Goal: Task Accomplishment & Management: Use online tool/utility

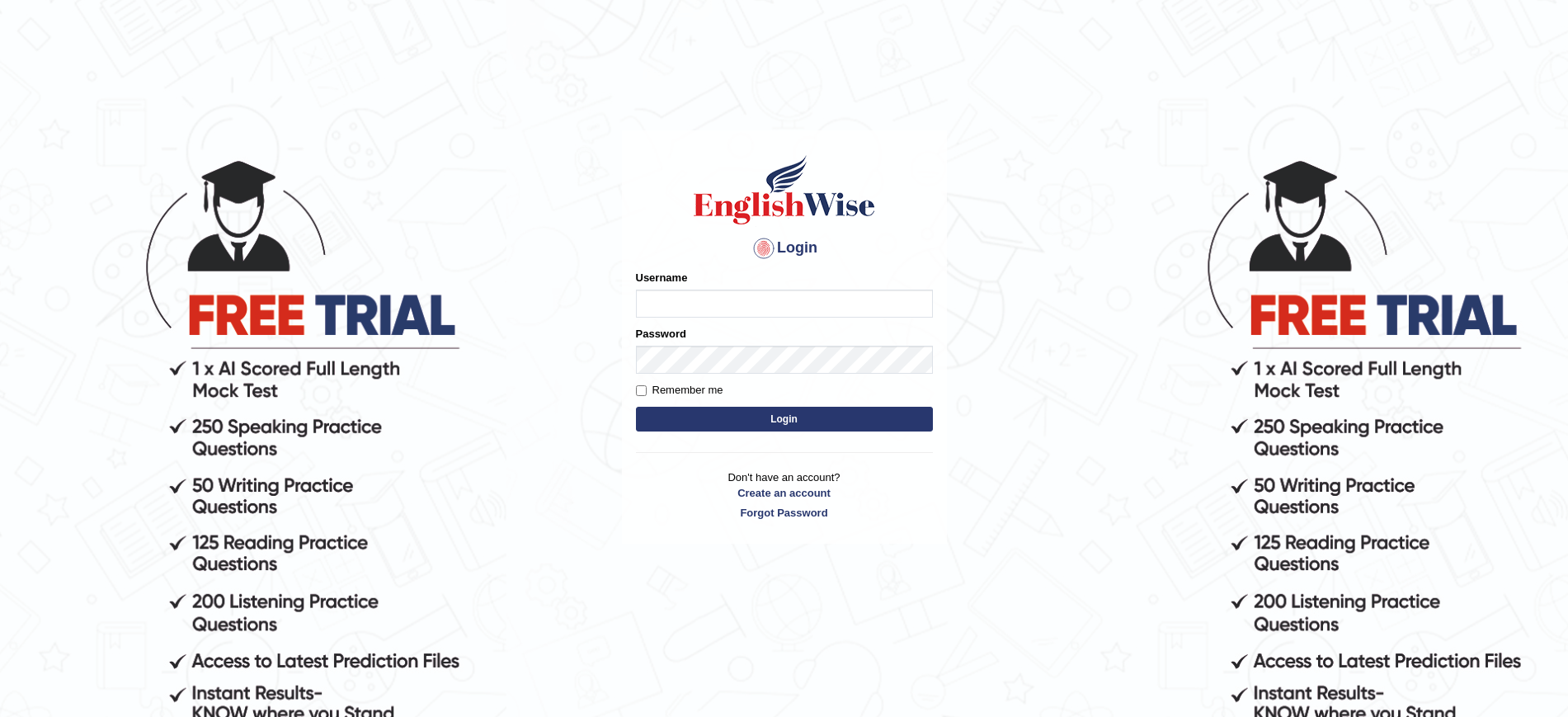
type input "JovicRecomendable"
click at [822, 421] on button "Login" at bounding box center [784, 419] width 296 height 25
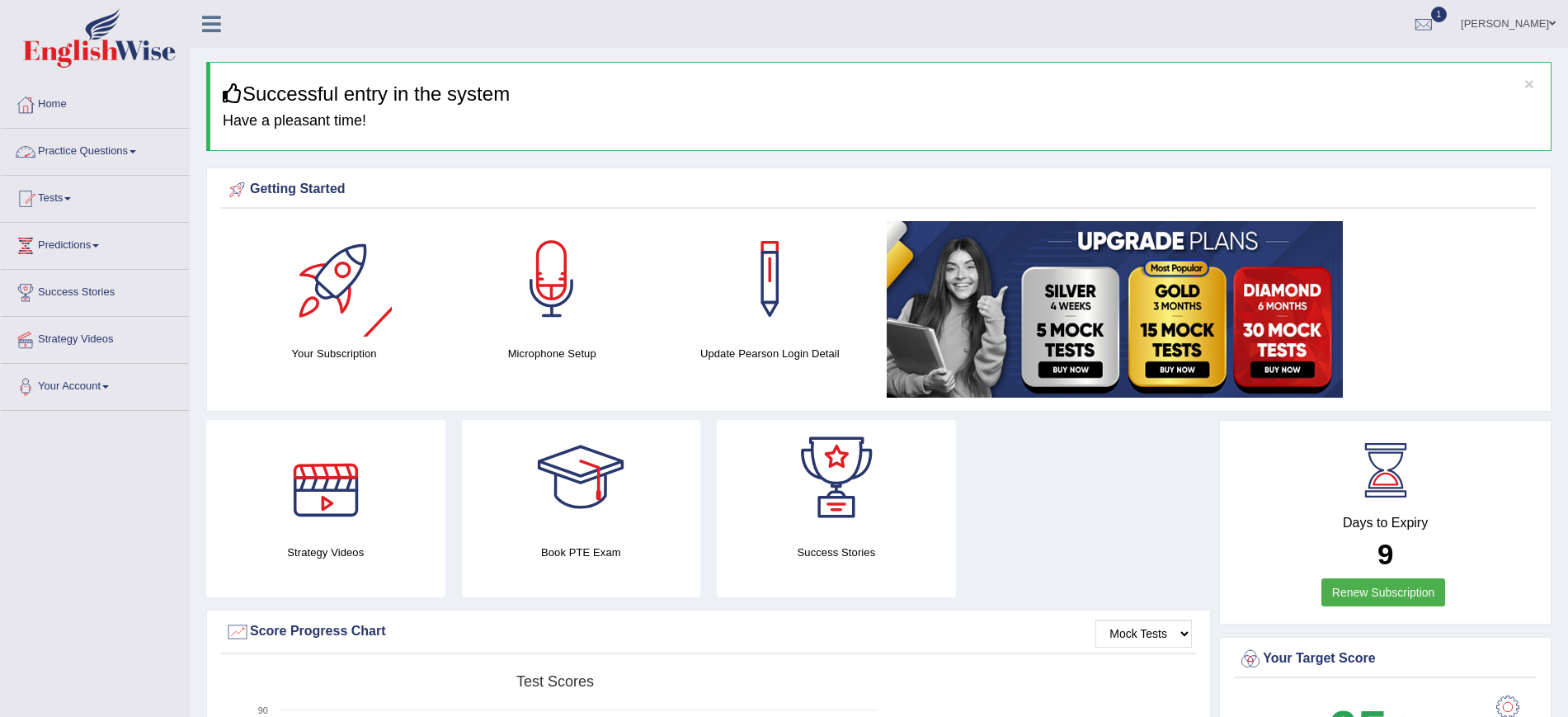
click at [113, 155] on link "Practice Questions" at bounding box center [95, 149] width 188 height 41
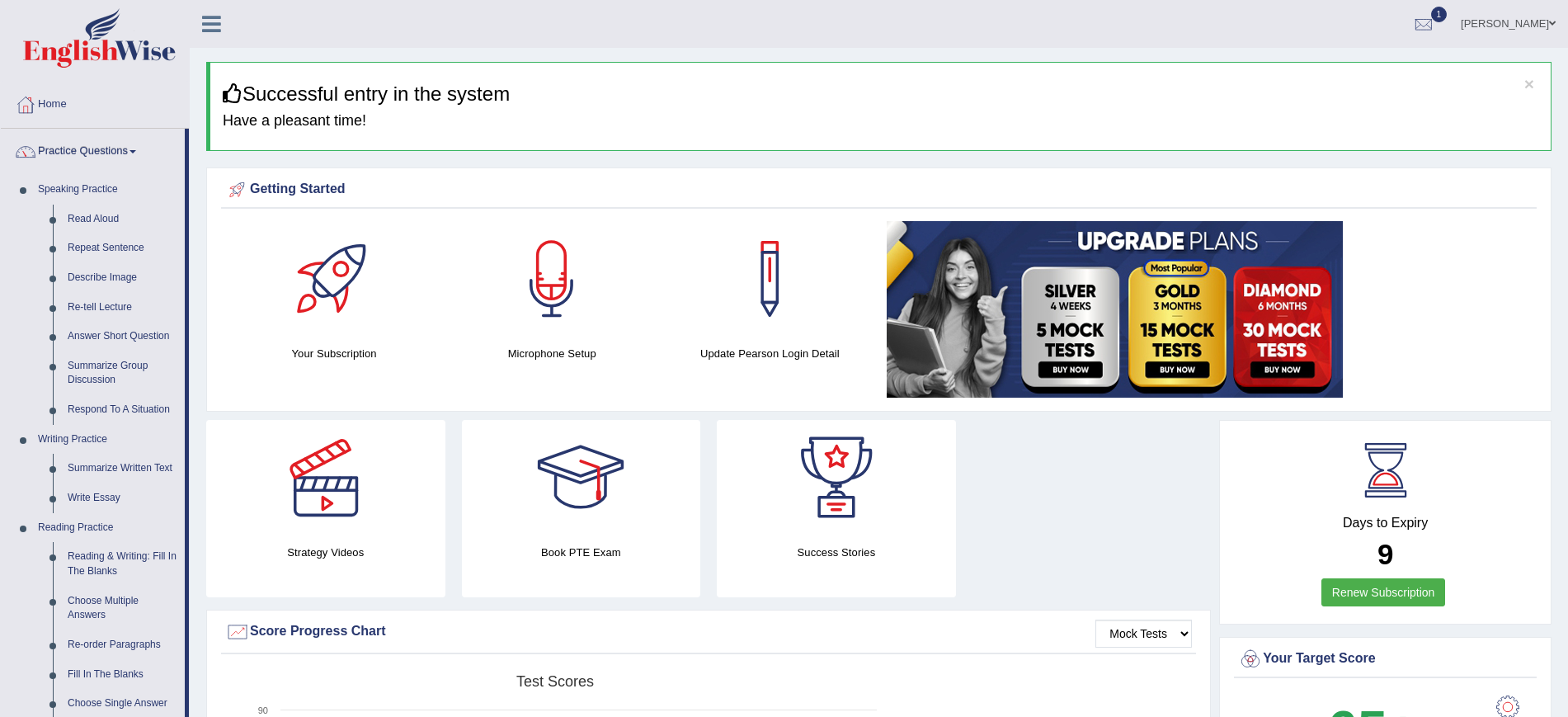
click at [106, 151] on link "Practice Questions" at bounding box center [92, 149] width 184 height 41
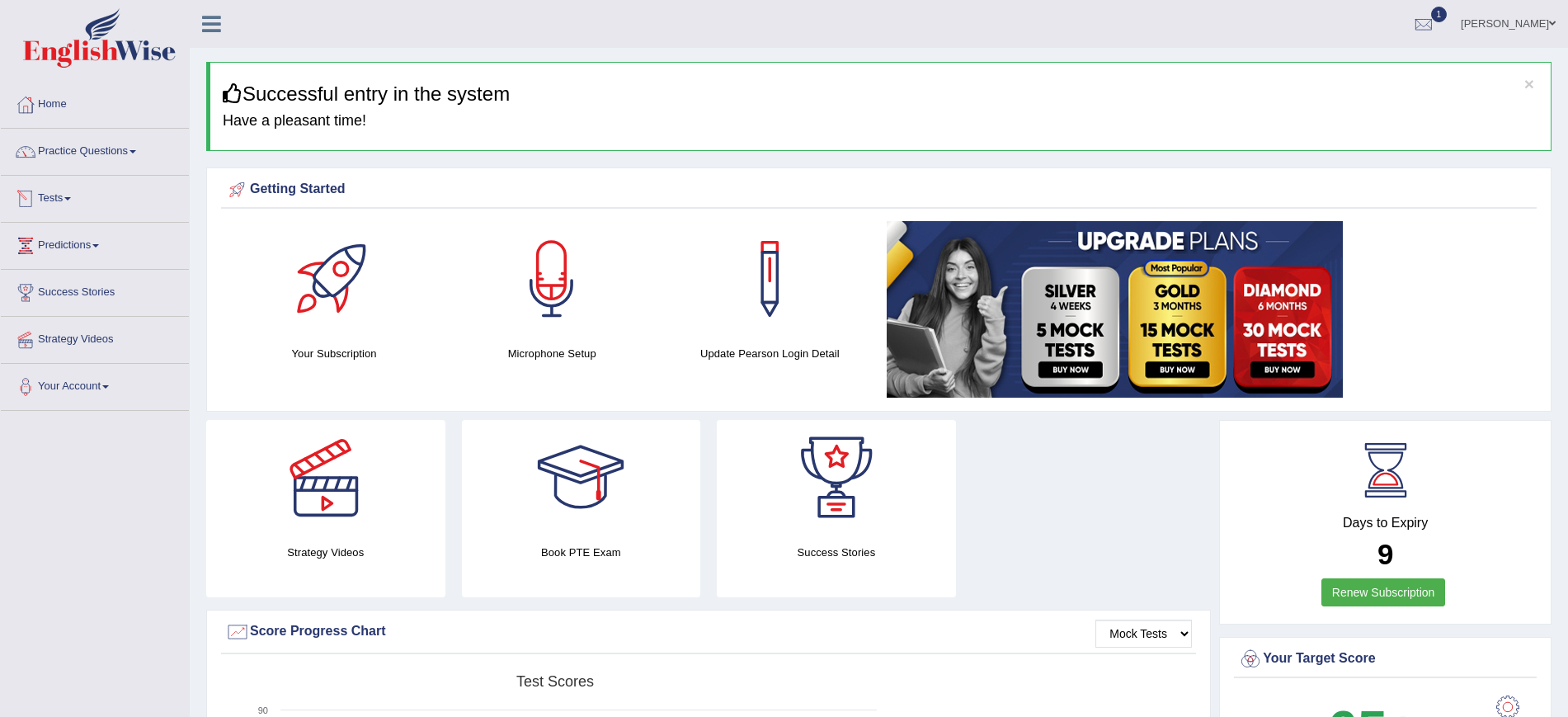
click at [67, 197] on link "Tests" at bounding box center [95, 196] width 188 height 41
click at [80, 265] on link "Take Mock Test" at bounding box center [107, 267] width 154 height 30
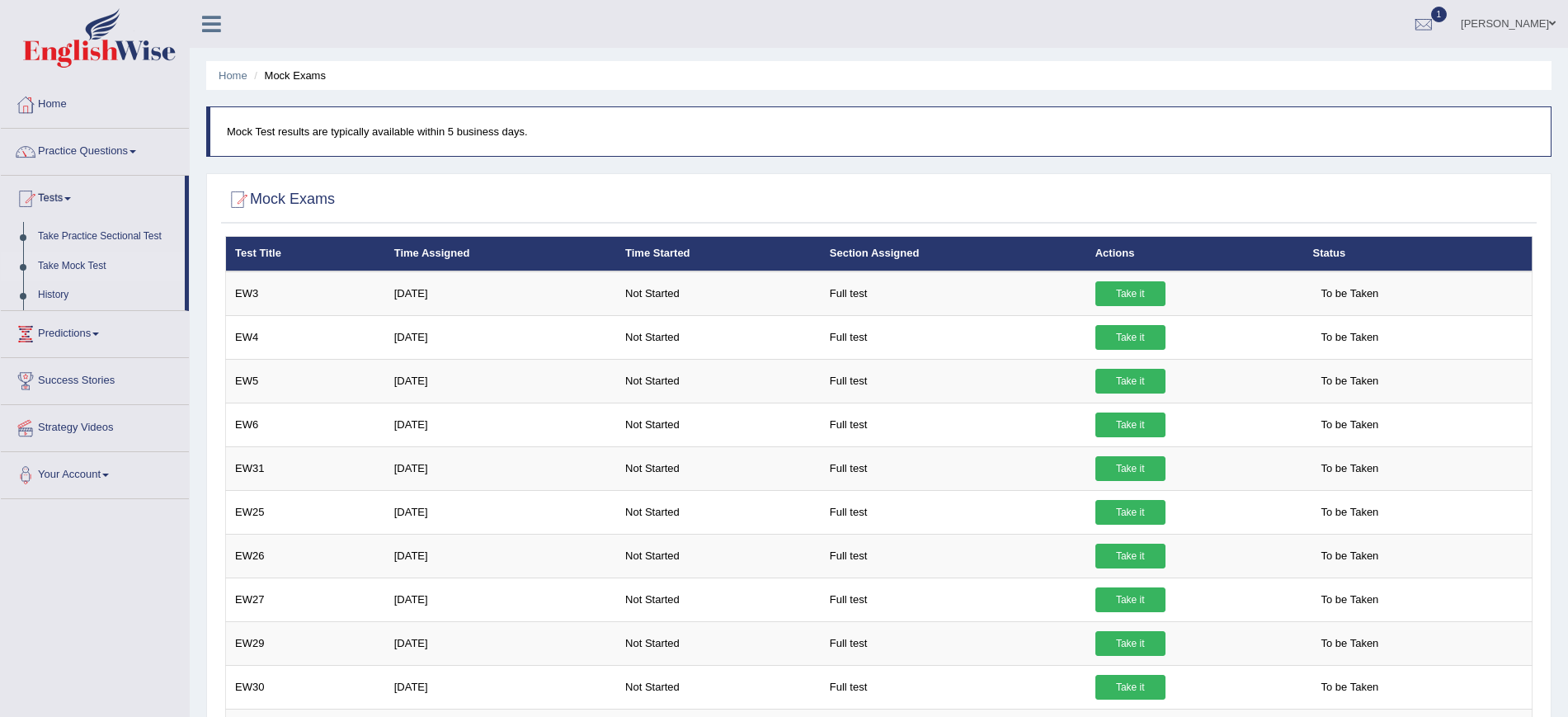
click at [1567, 206] on html "Toggle navigation Home Practice Questions Speaking Practice Read Aloud Repeat S…" at bounding box center [784, 358] width 1568 height 717
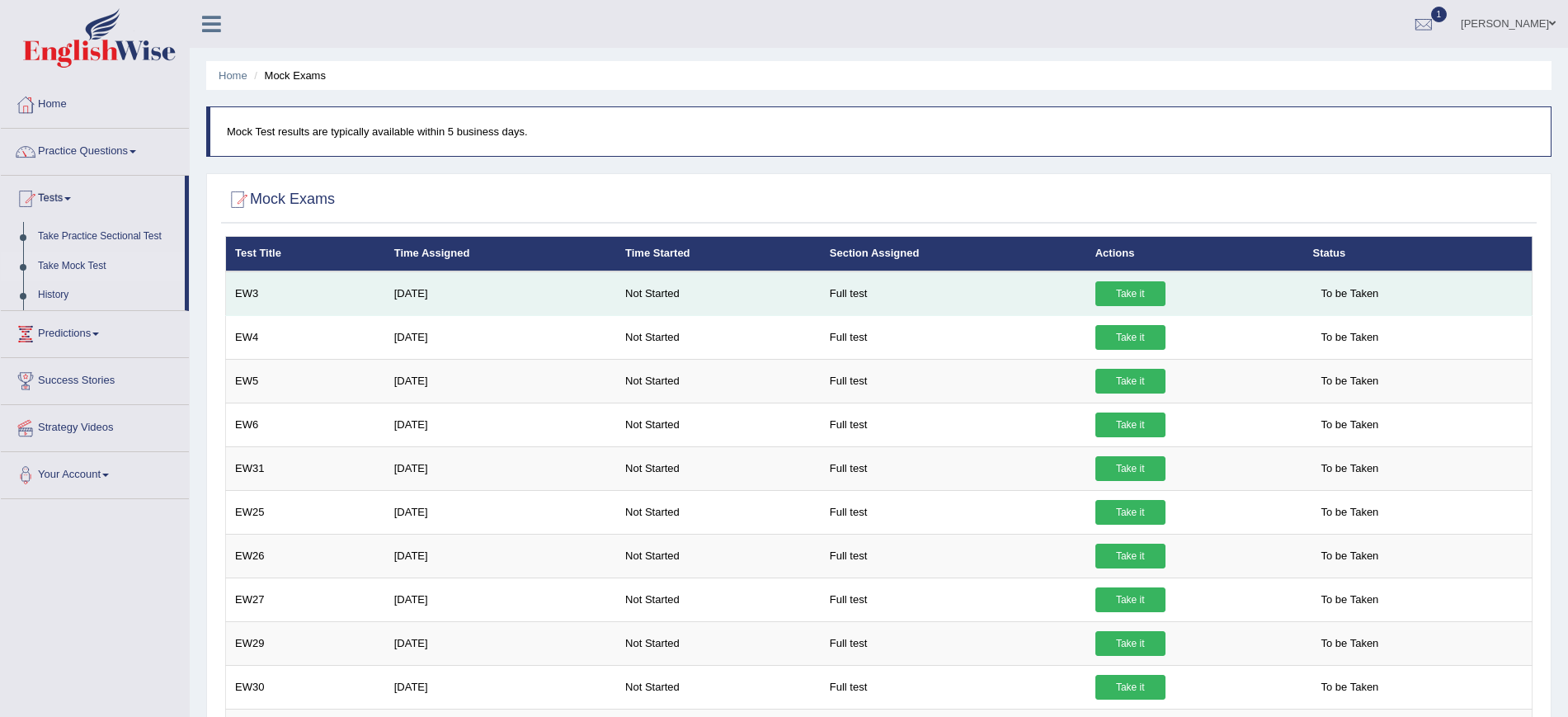
click at [1140, 290] on link "Take it" at bounding box center [1130, 294] width 70 height 25
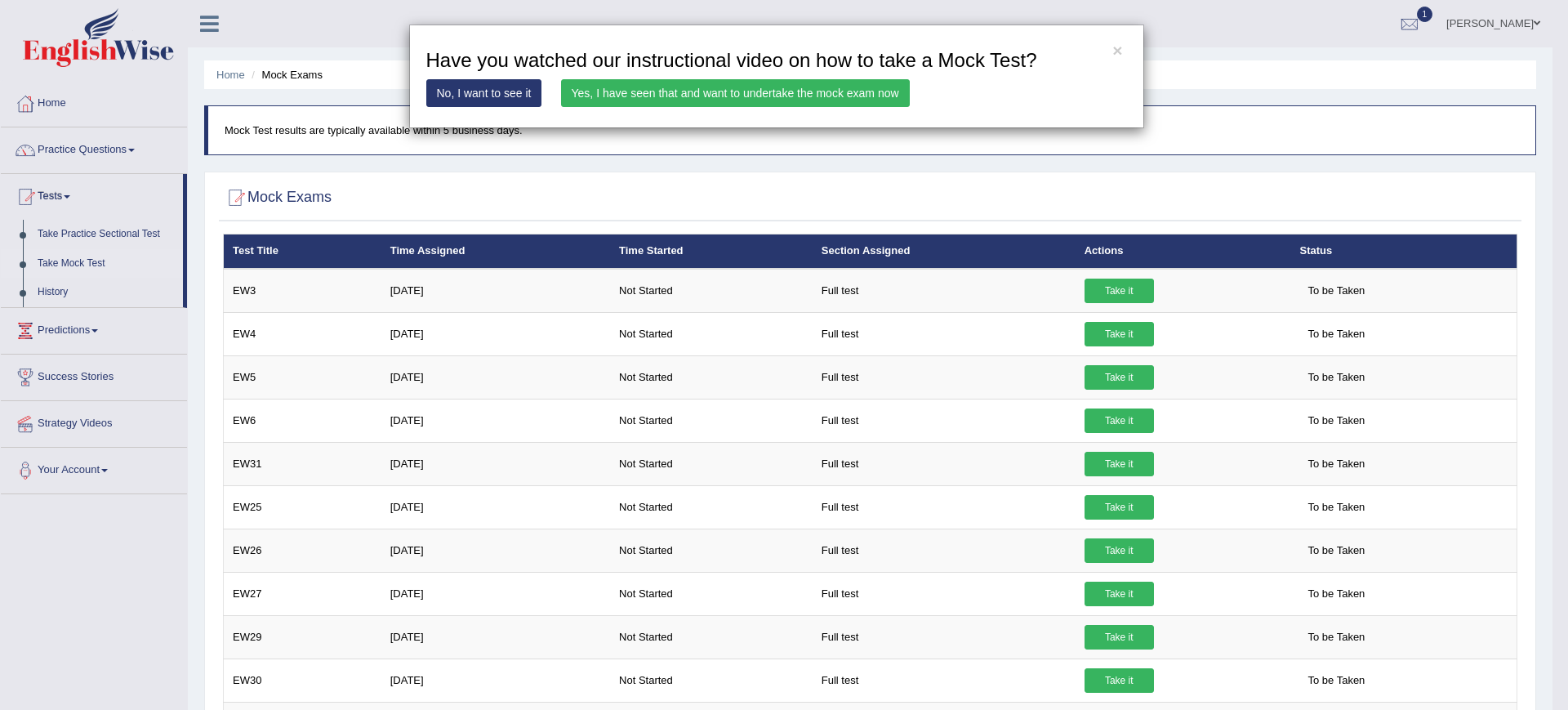
click at [779, 89] on link "Yes, I have seen that and want to undertake the mock exam now" at bounding box center [736, 93] width 349 height 28
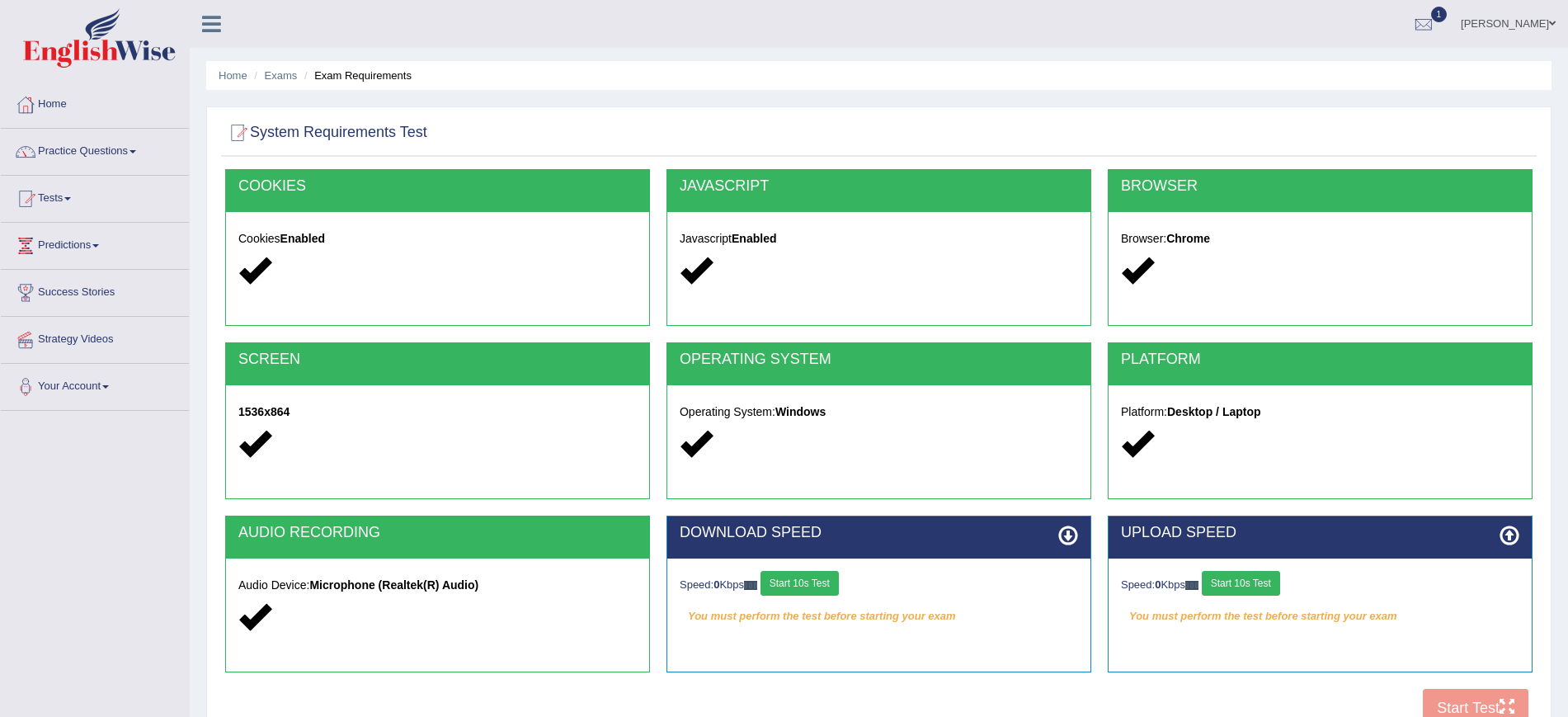
click at [1245, 581] on button "Start 10s Test" at bounding box center [1241, 583] width 78 height 25
click at [826, 580] on button "Start 10s Test" at bounding box center [800, 583] width 78 height 25
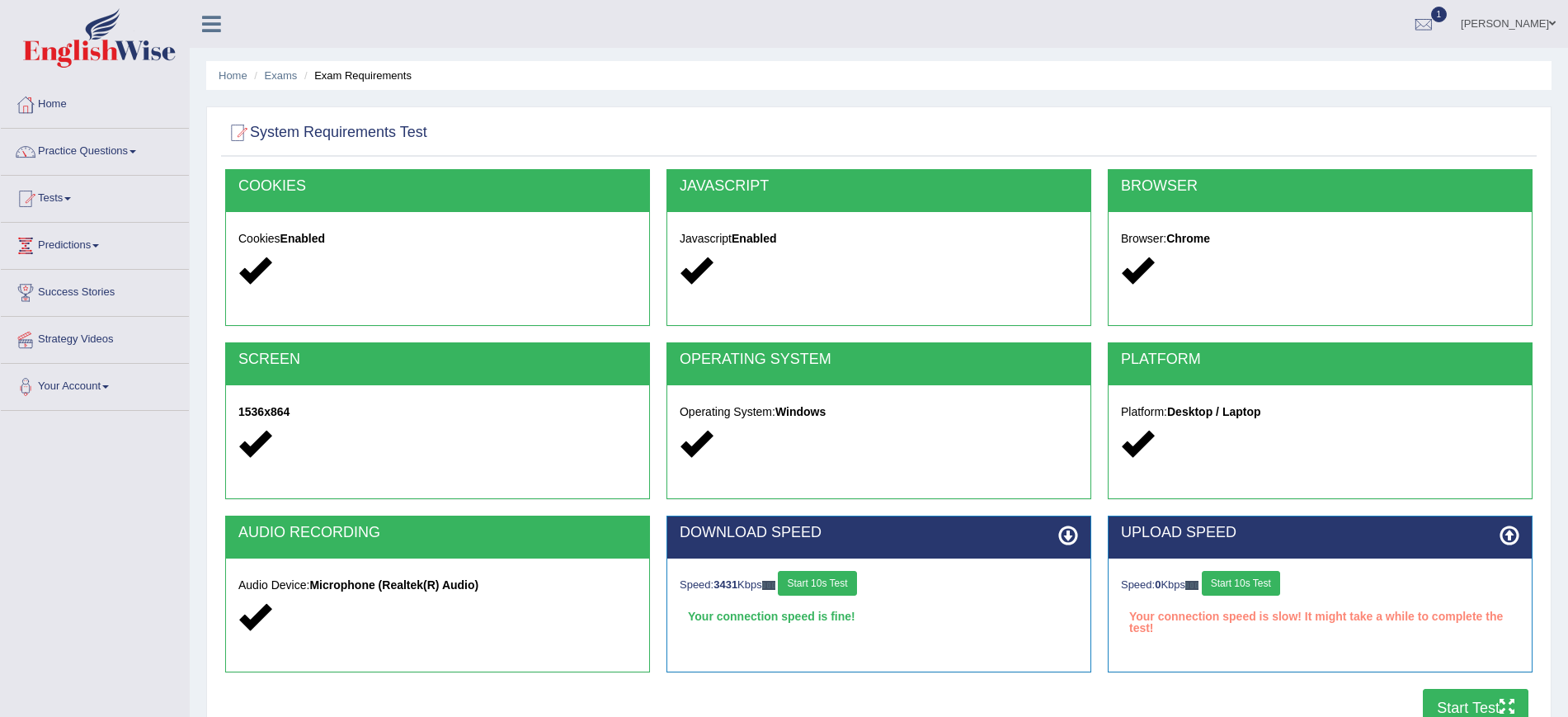
click at [1262, 586] on button "Start 10s Test" at bounding box center [1241, 583] width 78 height 25
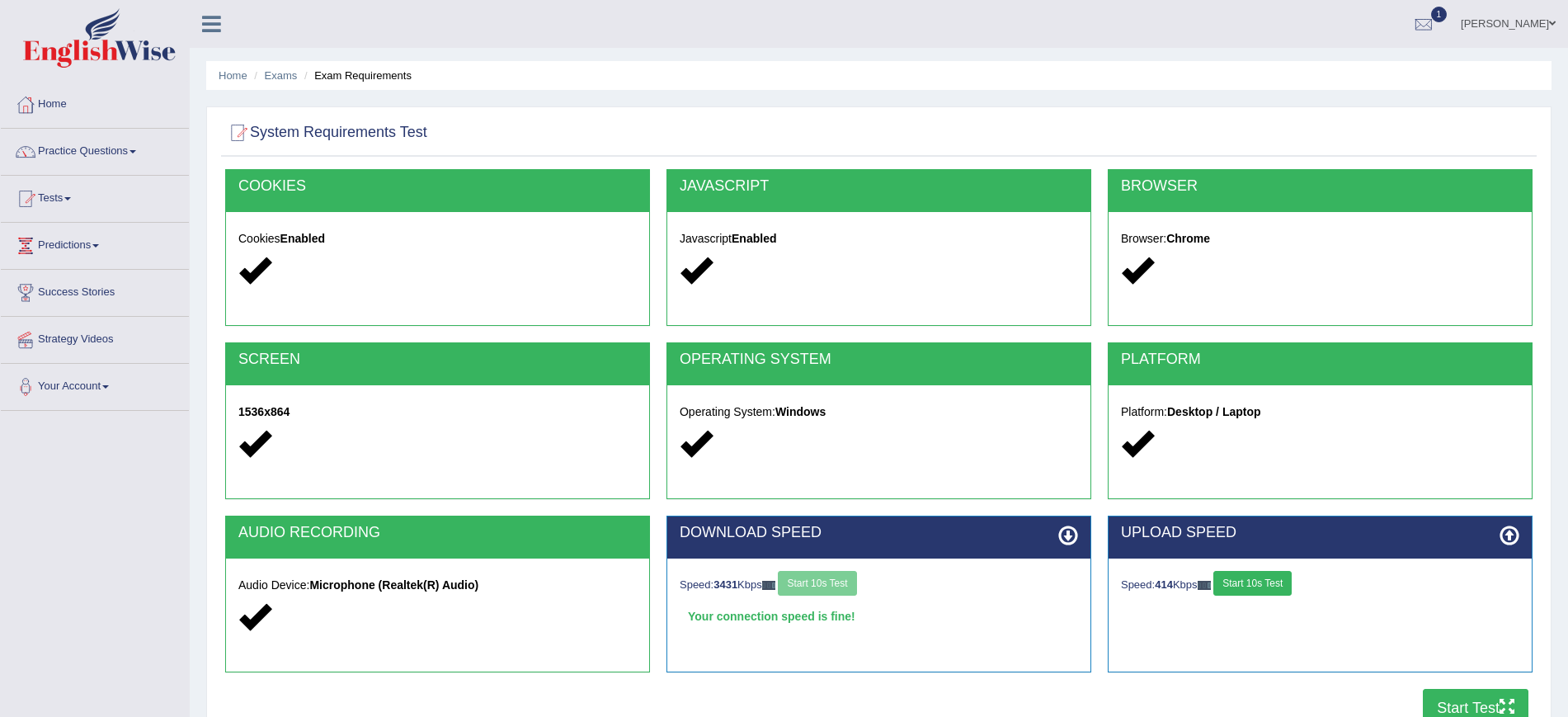
click at [1456, 709] on button "Start Test" at bounding box center [1475, 708] width 105 height 38
